Goal: Check status: Check status

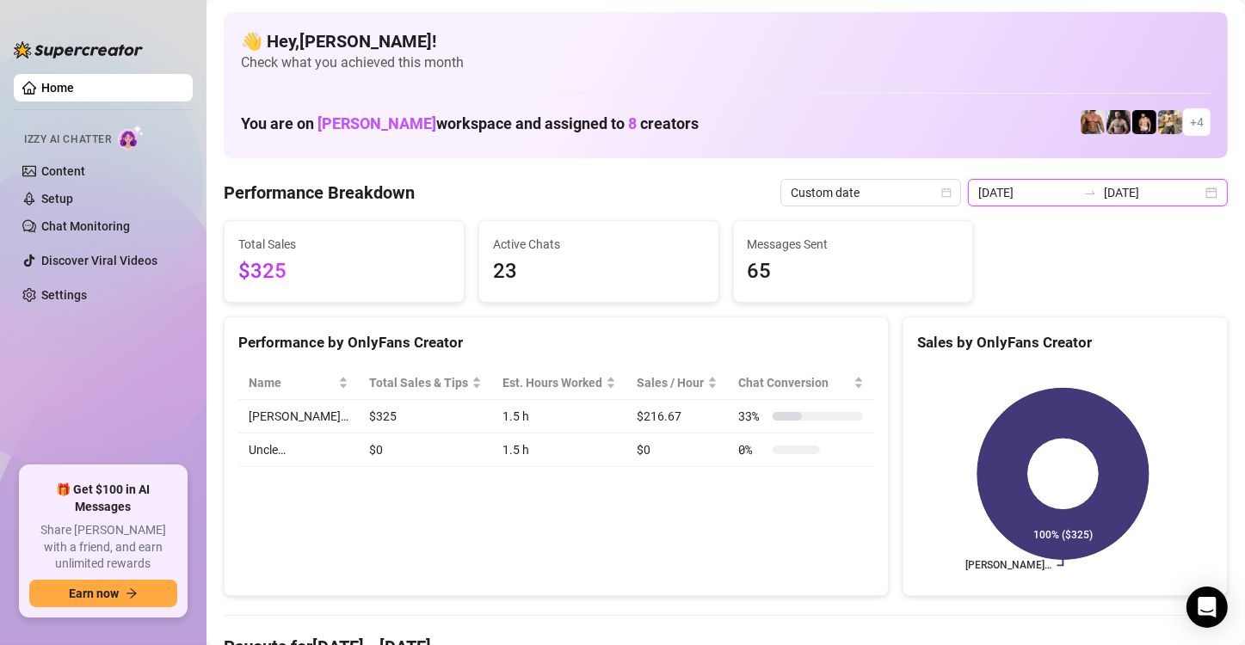
click at [1135, 194] on input "[DATE]" at bounding box center [1153, 192] width 98 height 19
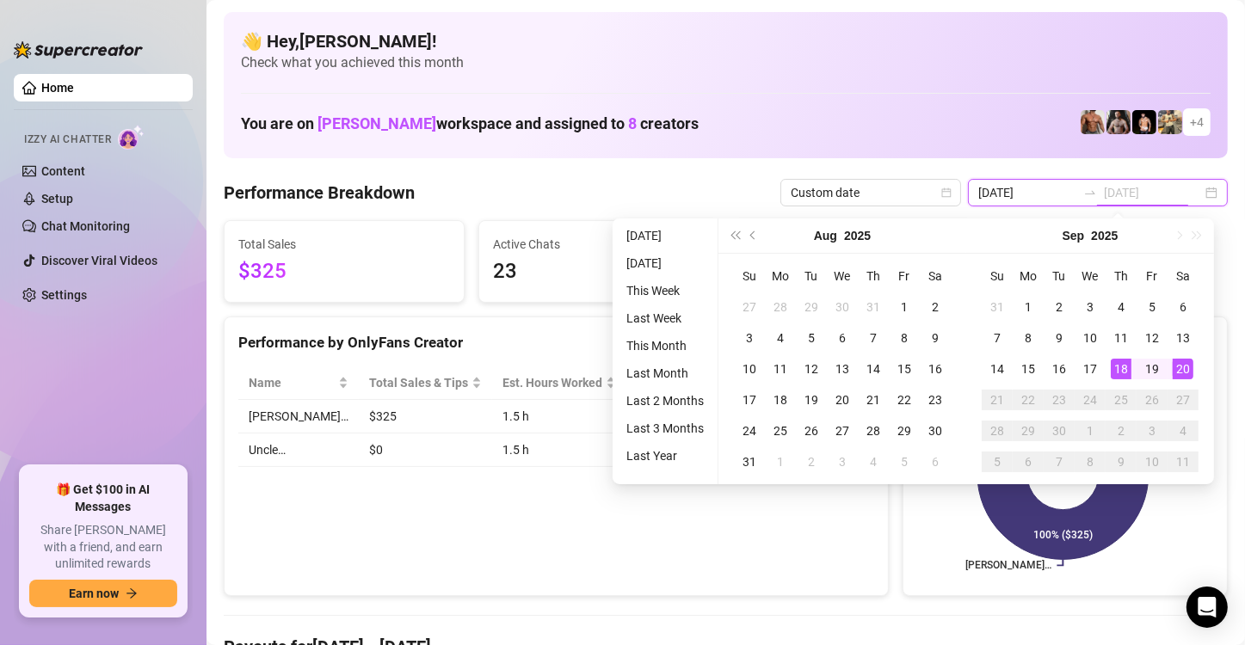
type input "[DATE]"
click at [1117, 364] on div "18" at bounding box center [1120, 369] width 21 height 21
type input "[DATE]"
click at [1190, 368] on div "20" at bounding box center [1182, 369] width 21 height 21
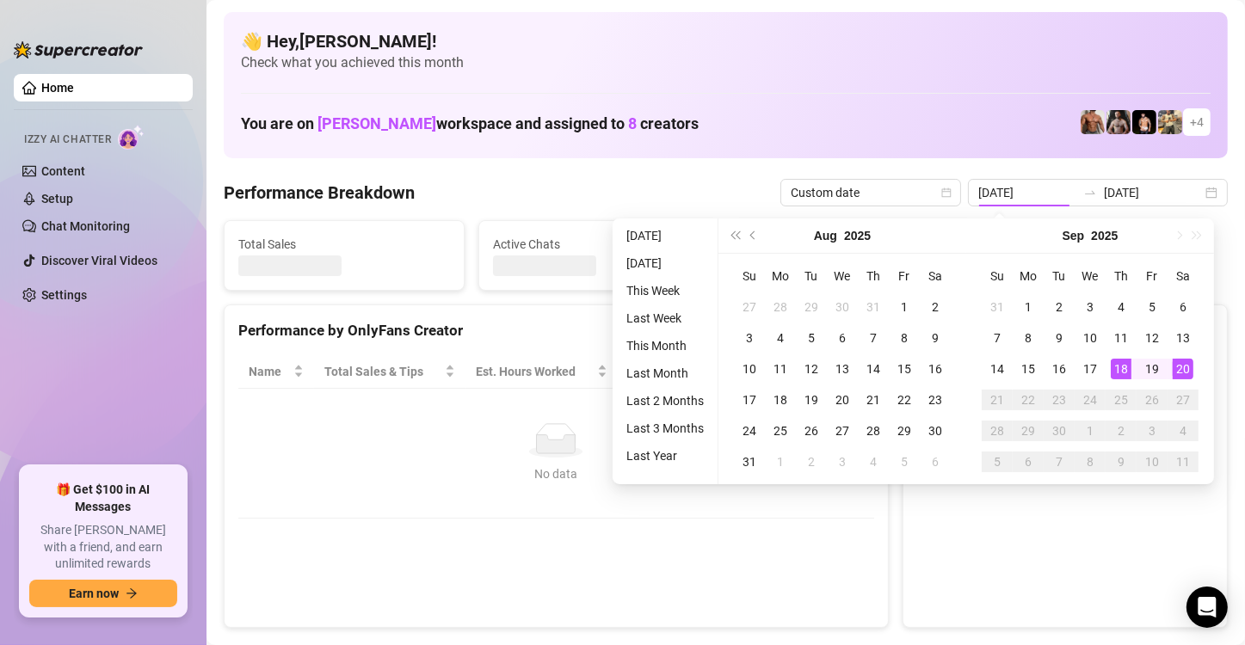
type input "[DATE]"
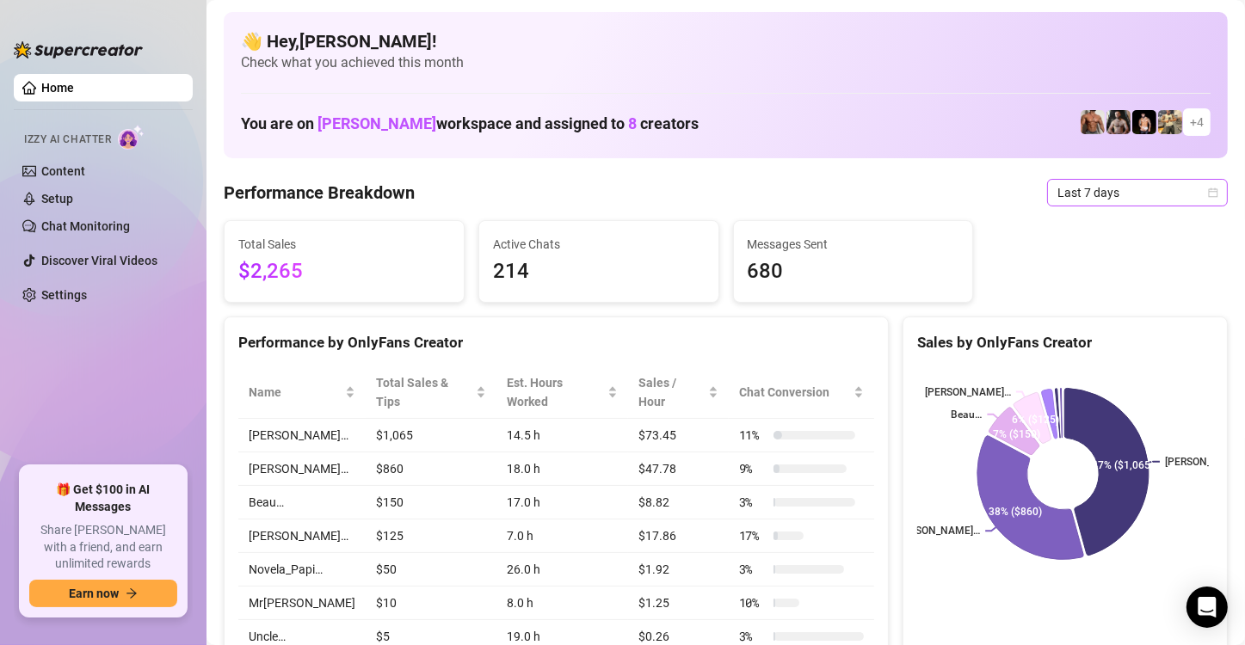
click at [1138, 197] on span "Last 7 days" at bounding box center [1137, 193] width 160 height 26
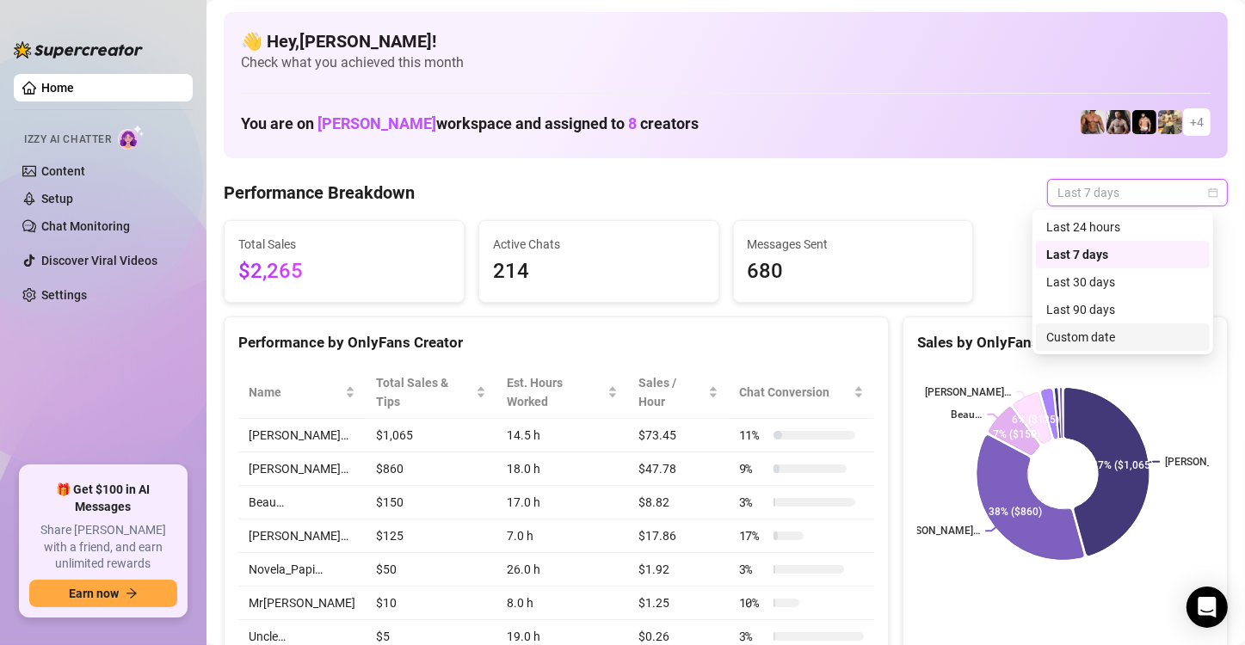
click at [1105, 333] on div "Custom date" at bounding box center [1122, 337] width 153 height 19
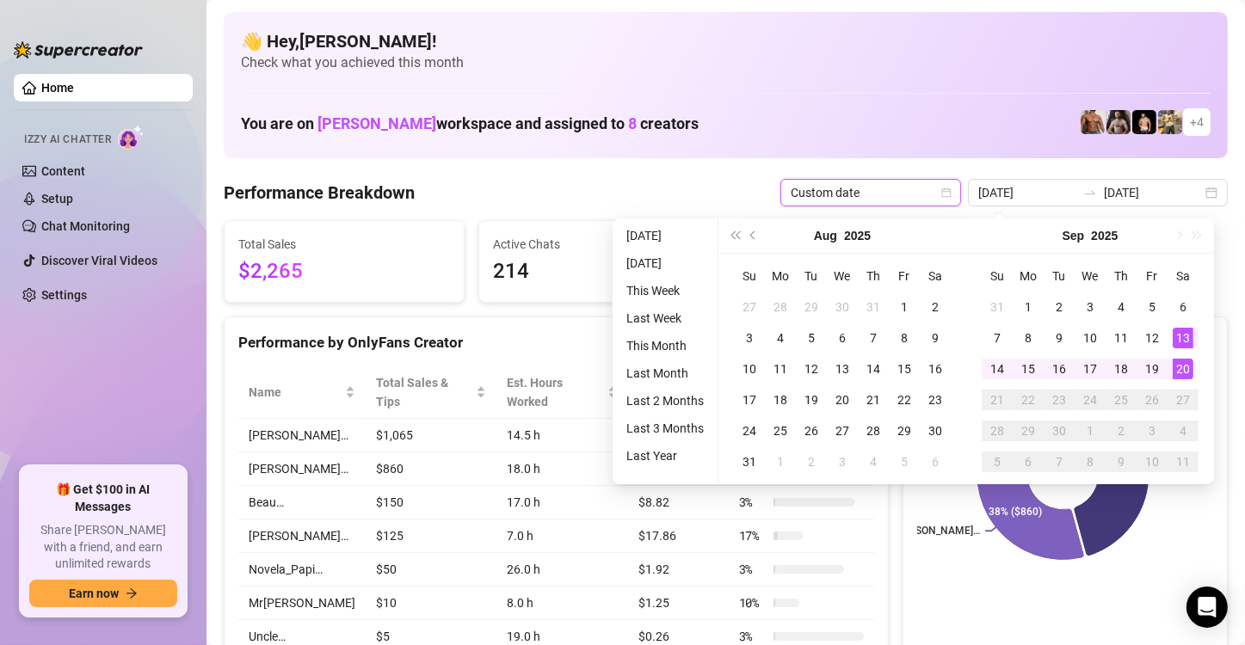
type input "[DATE]"
click at [1189, 365] on div "20" at bounding box center [1182, 369] width 21 height 21
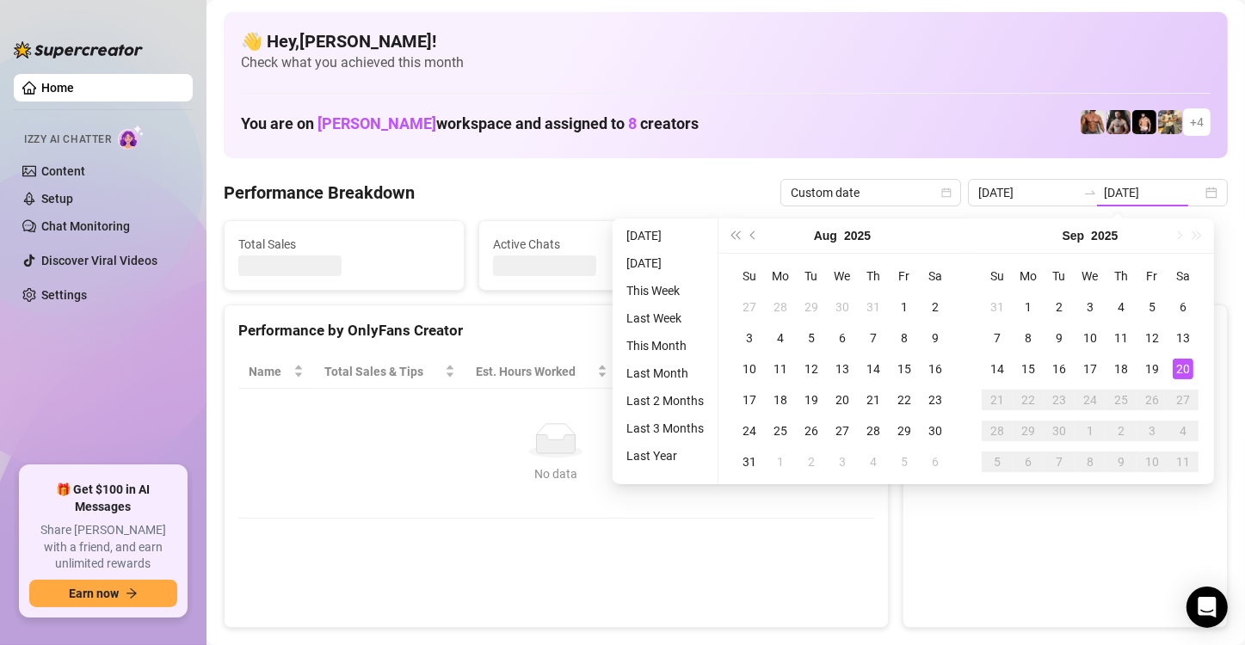
type input "[DATE]"
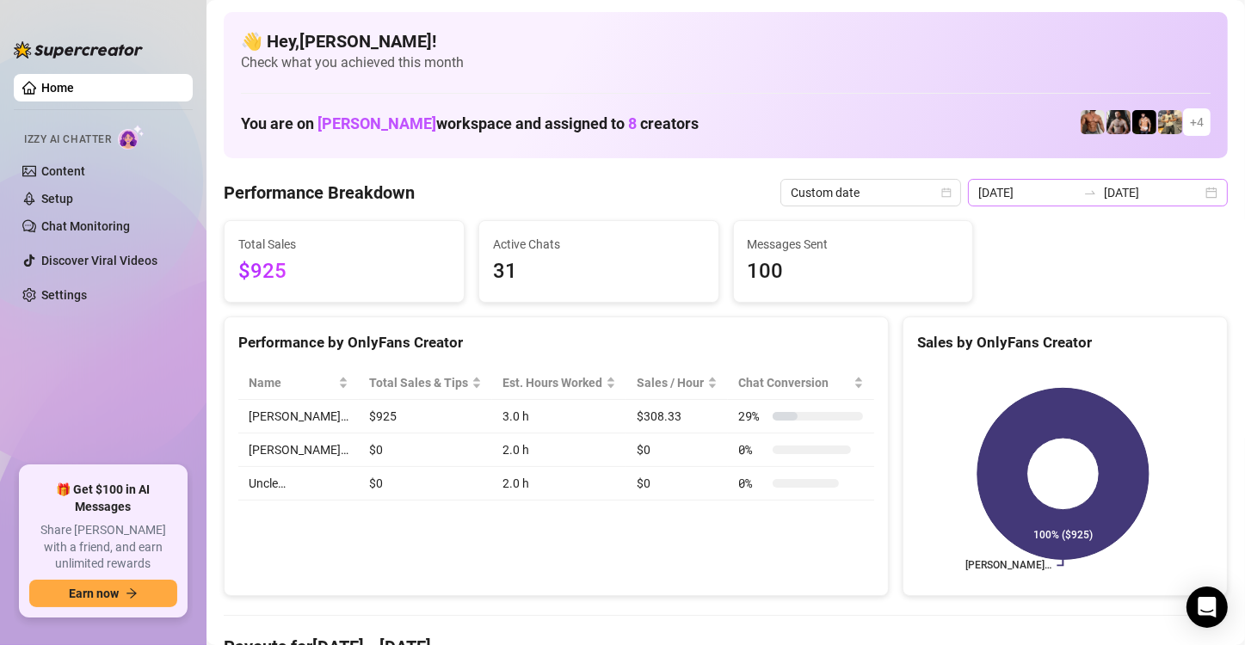
click at [1085, 202] on div "2025-09-20 2025-09-20" at bounding box center [1098, 193] width 260 height 28
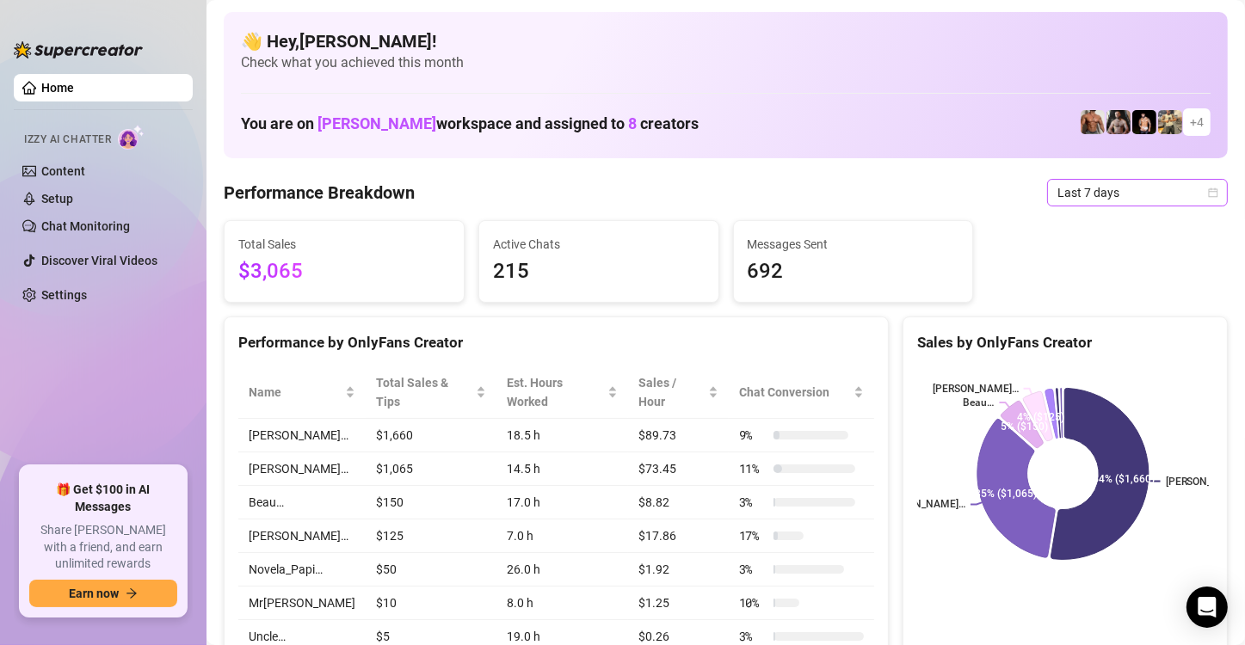
click at [1123, 186] on span "Last 7 days" at bounding box center [1137, 193] width 160 height 26
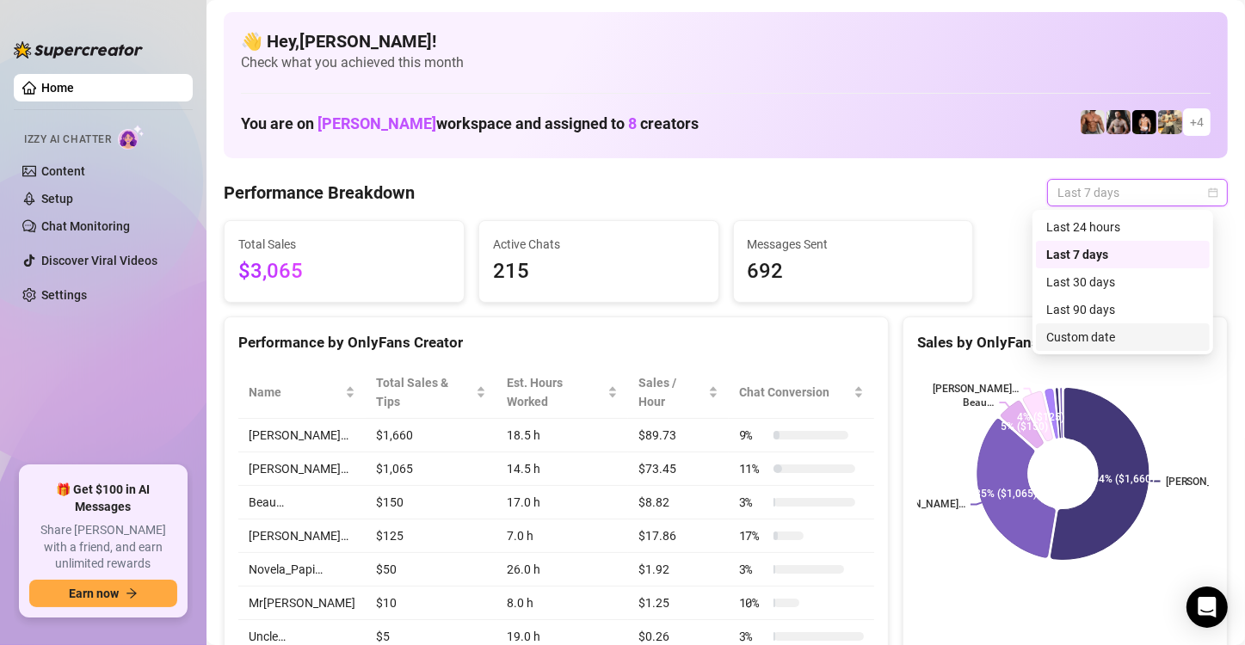
click at [1068, 344] on div "Custom date" at bounding box center [1122, 337] width 153 height 19
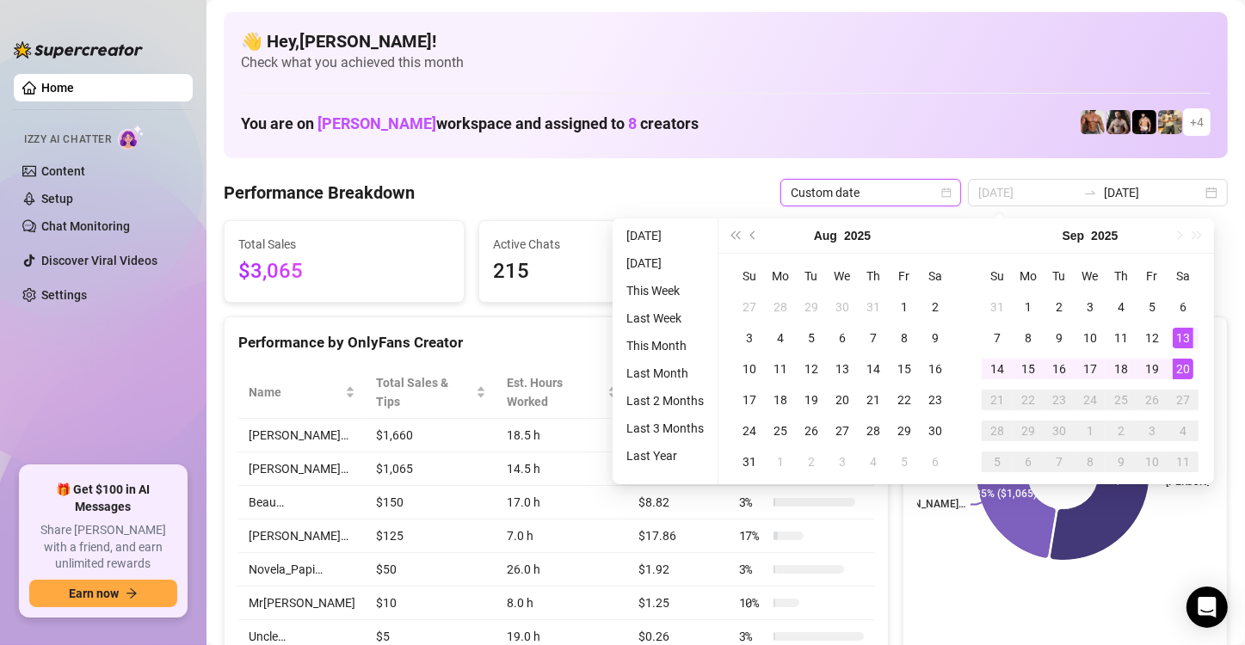
type input "[DATE]"
click at [1183, 367] on div "20" at bounding box center [1182, 369] width 21 height 21
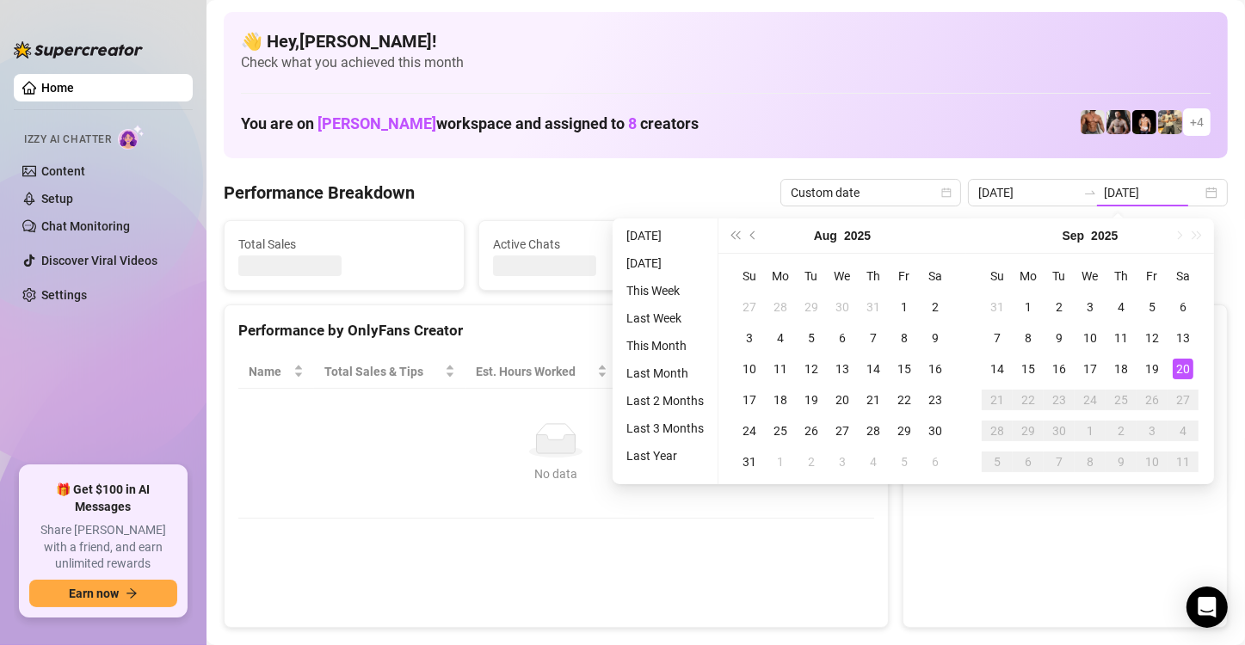
type input "[DATE]"
